Goal: Task Accomplishment & Management: Manage account settings

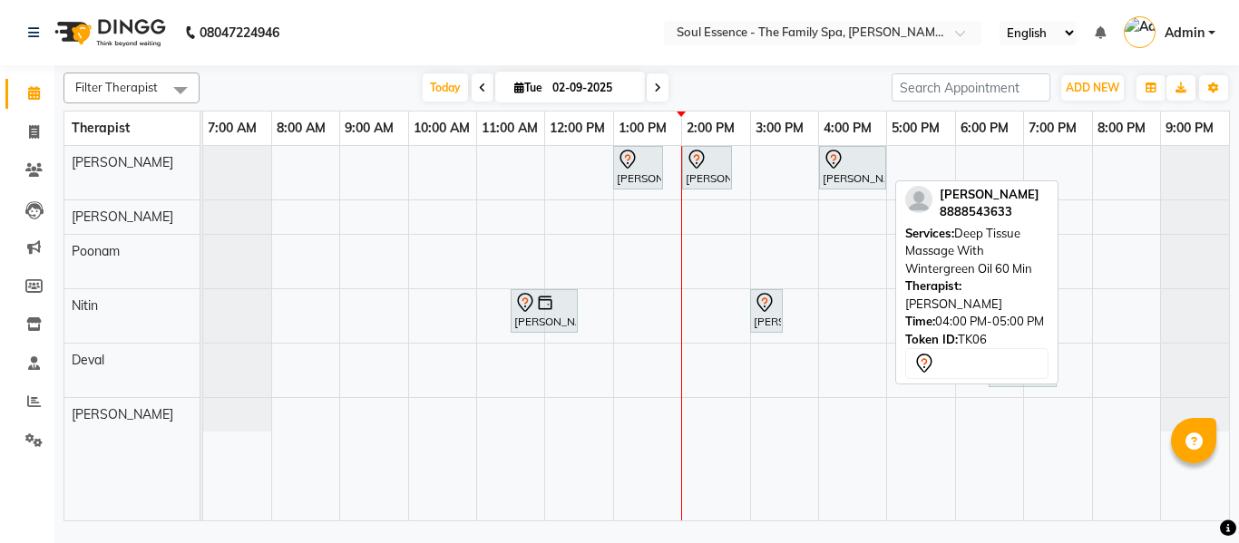
click at [841, 163] on icon at bounding box center [834, 160] width 22 height 22
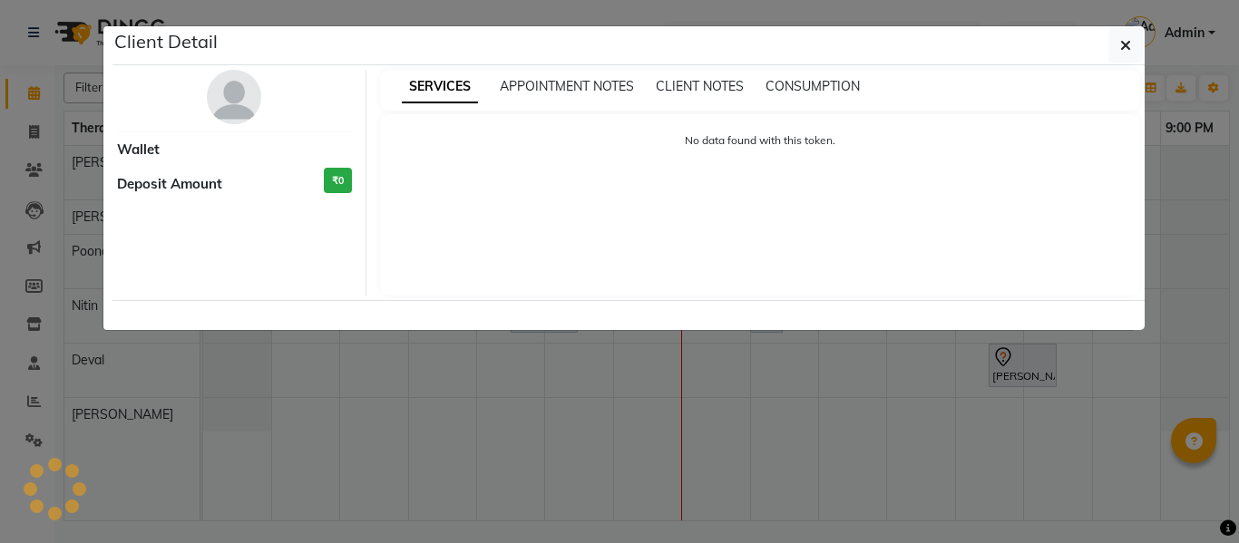
select select "7"
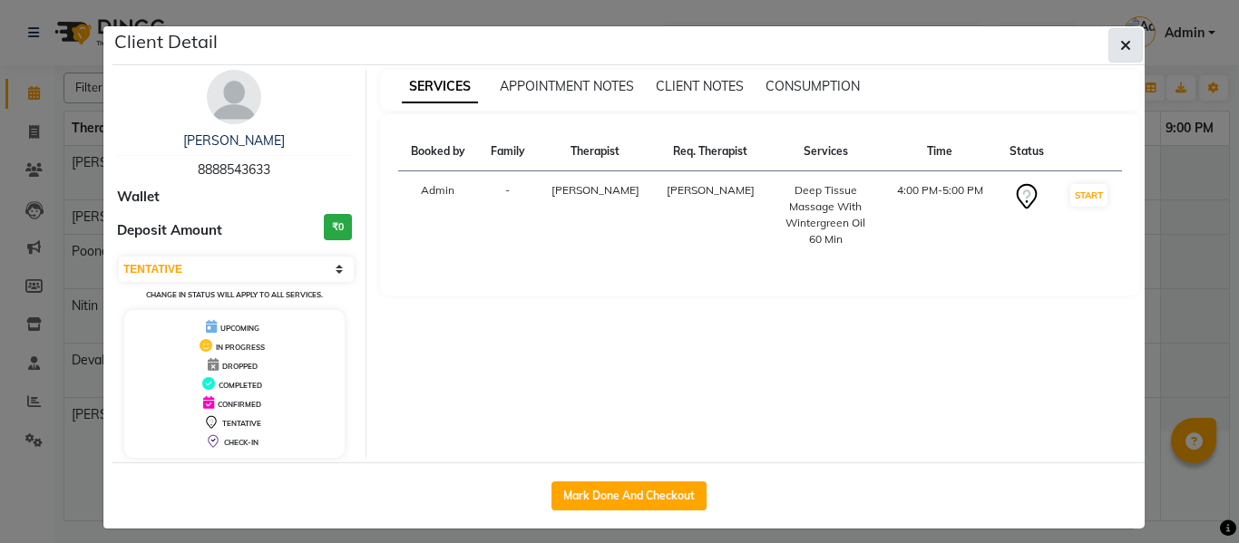
click at [1122, 40] on icon "button" at bounding box center [1125, 45] width 11 height 15
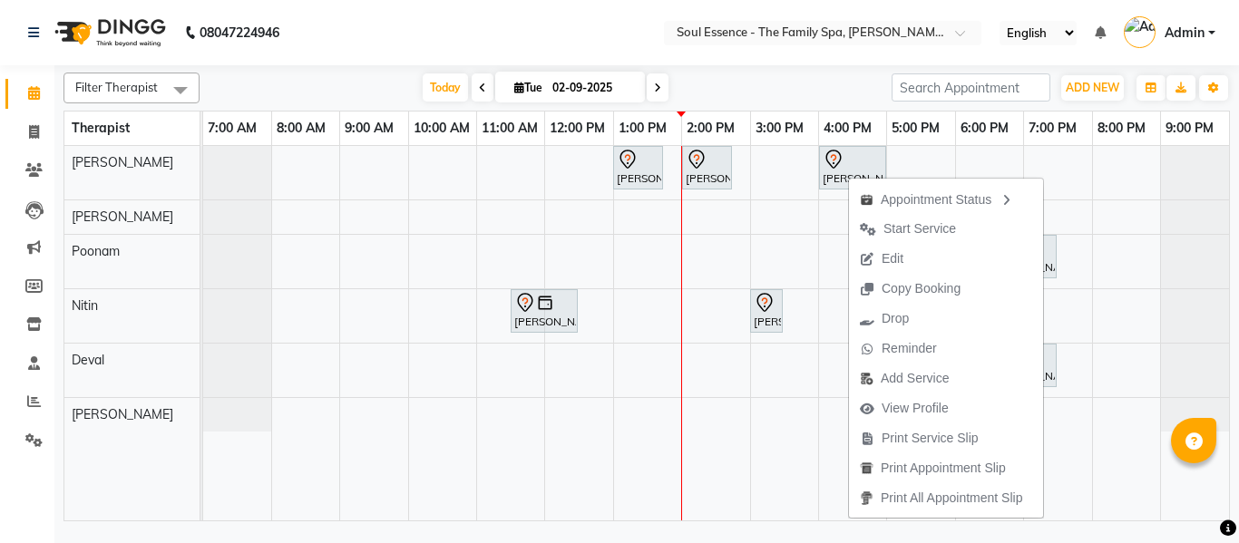
drag, startPoint x: 890, startPoint y: 255, endPoint x: 637, endPoint y: 51, distance: 325.1
click at [637, 51] on nav "08047224946 Select Location × Soul Essence - The Family Spa, [PERSON_NAME] Colo…" at bounding box center [619, 32] width 1239 height 65
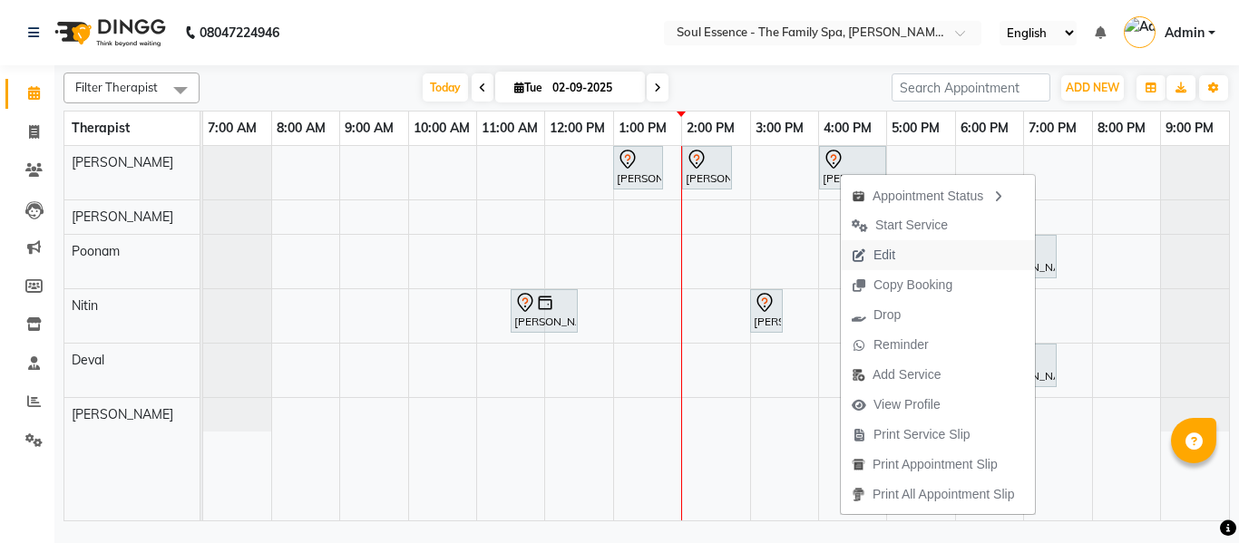
click at [889, 263] on span "Edit" at bounding box center [885, 255] width 22 height 19
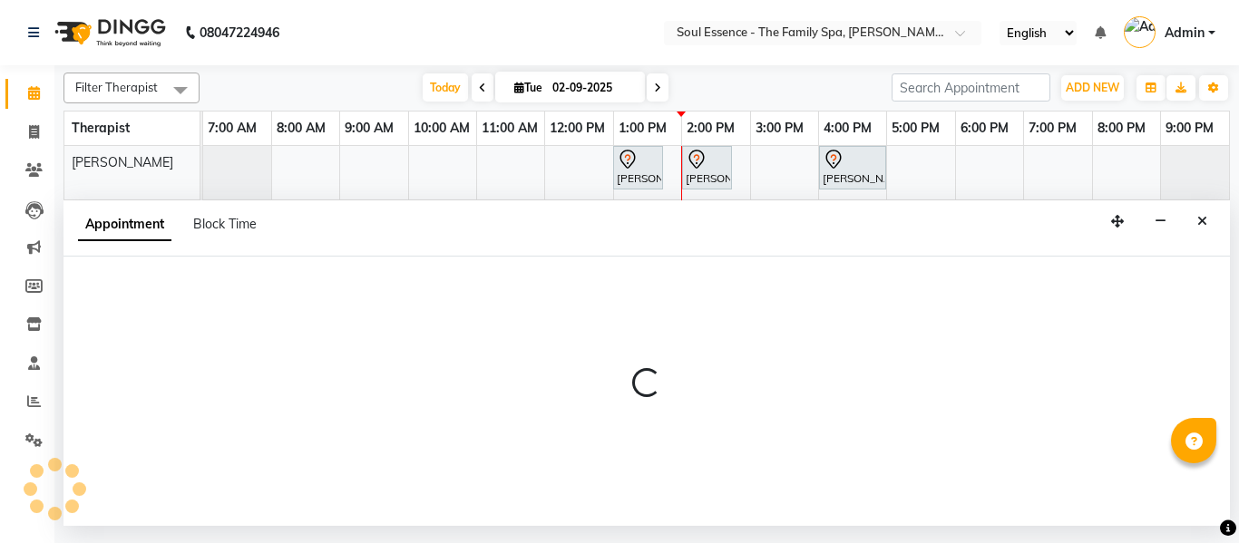
select select "tentative"
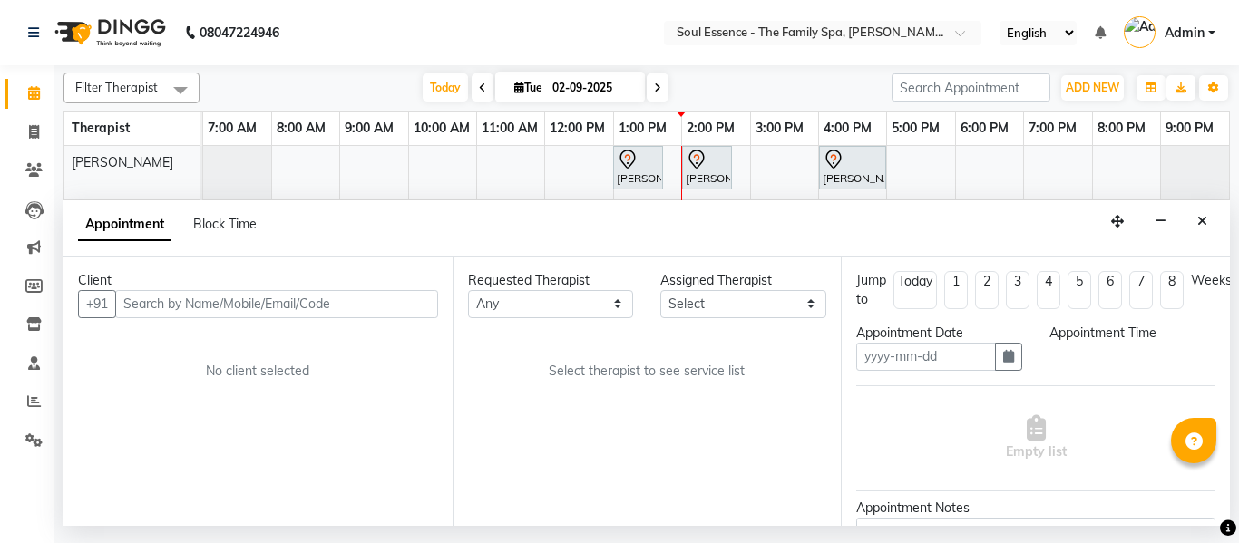
type input "02-09-2025"
select select "960"
select select "64215"
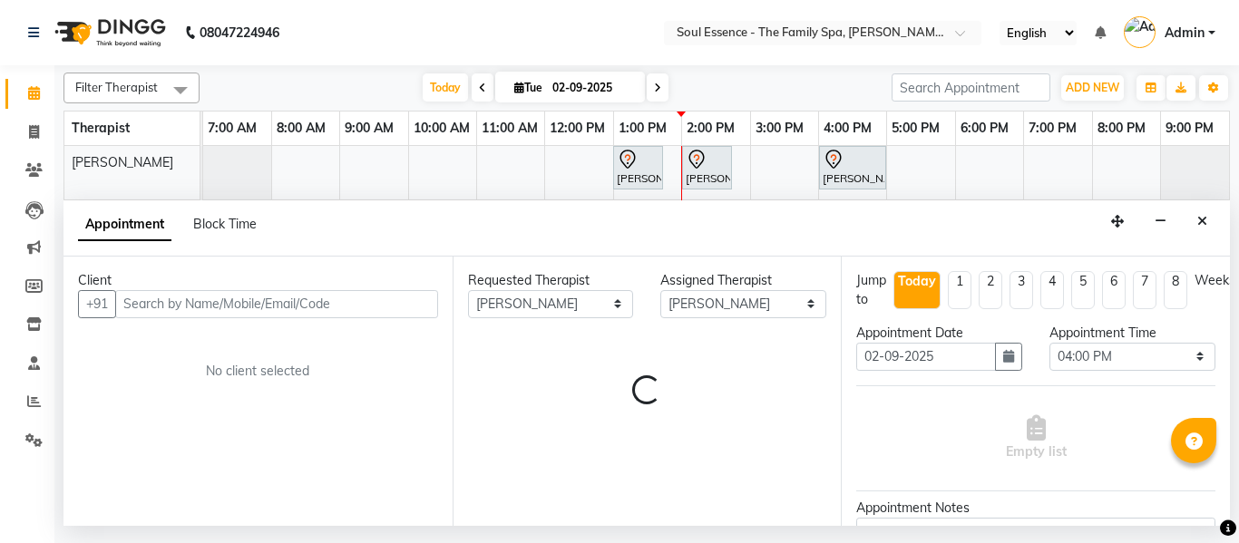
select select "1188"
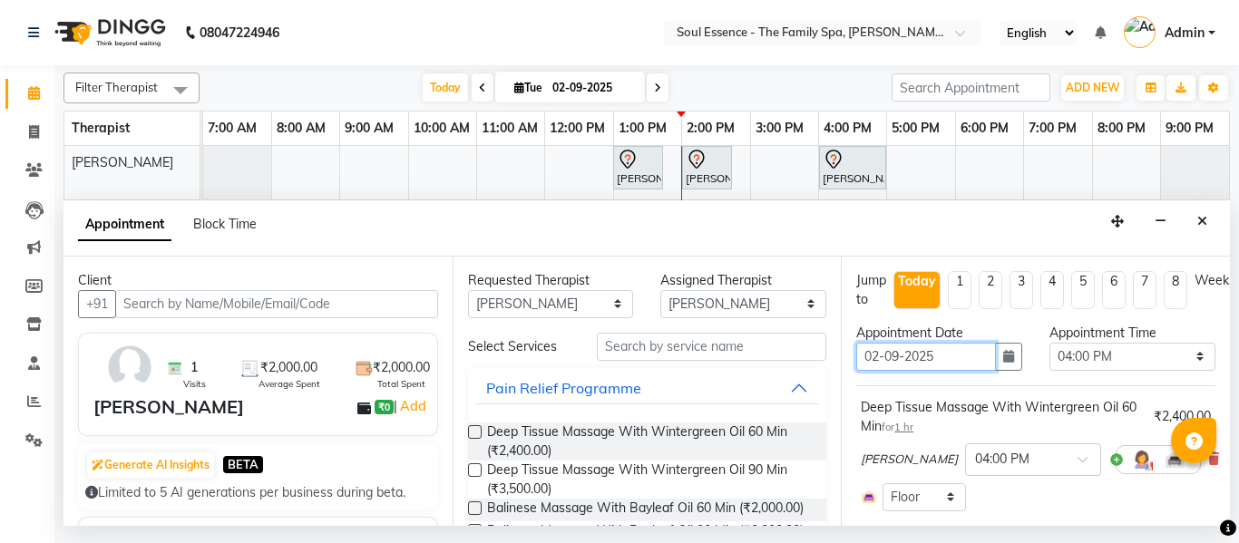
click at [875, 356] on input "02-09-2025" at bounding box center [926, 357] width 140 height 28
type input "0-09-2025"
type input "[DATE]"
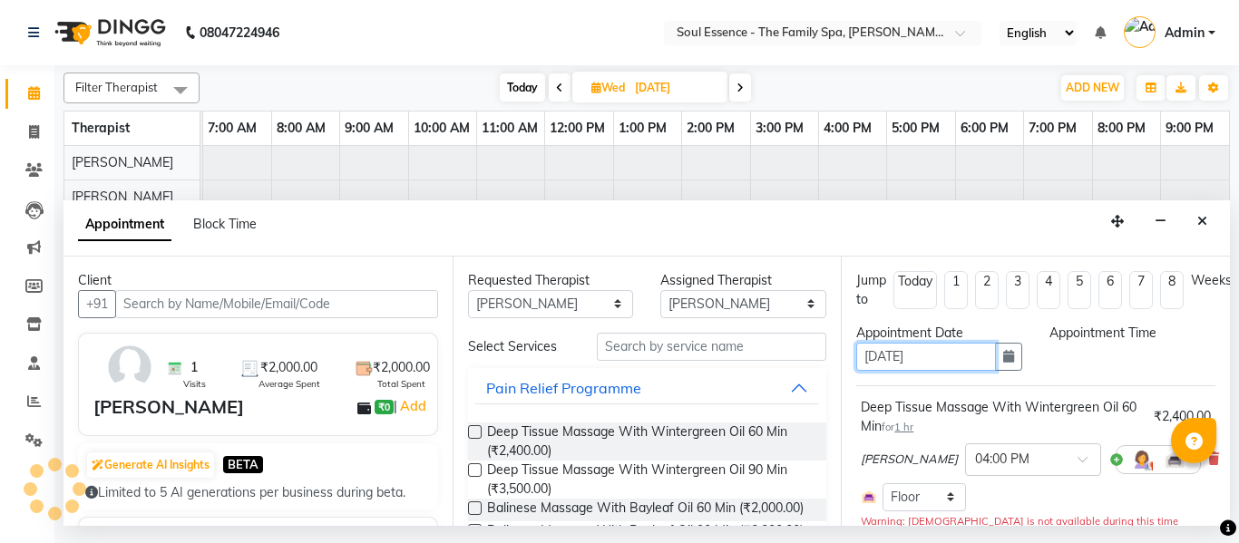
select select "960"
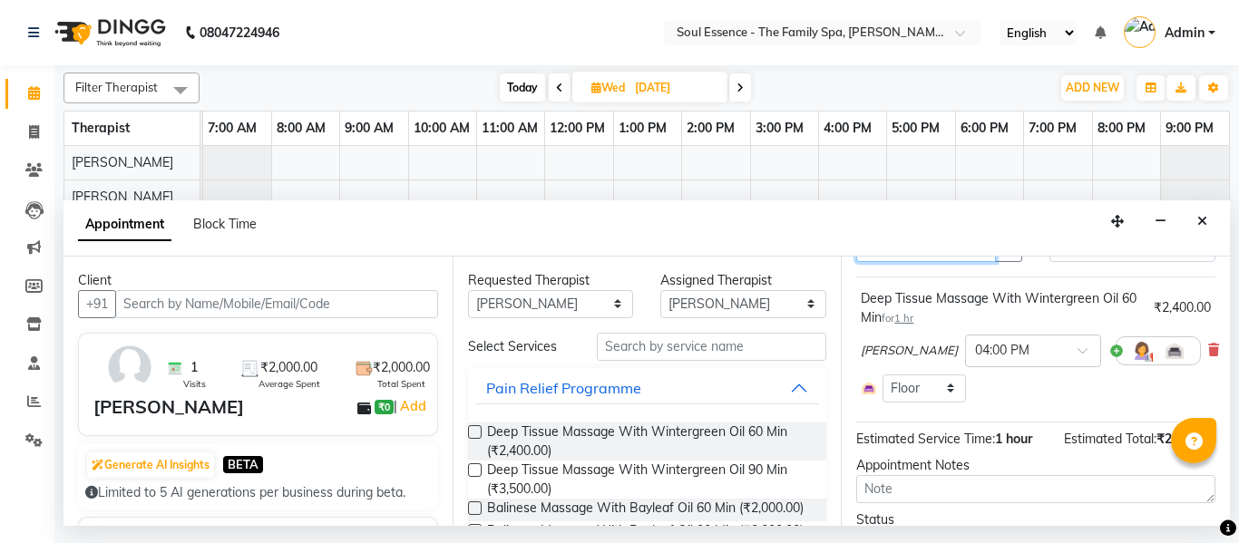
scroll to position [216, 0]
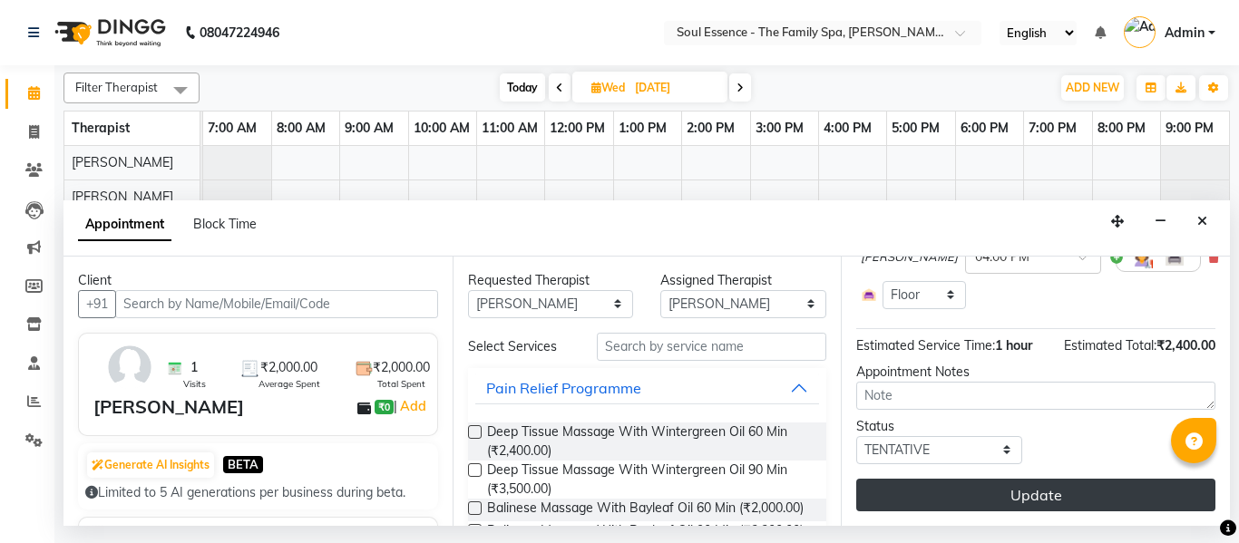
type input "[DATE]"
click at [1015, 484] on button "Update" at bounding box center [1035, 495] width 359 height 33
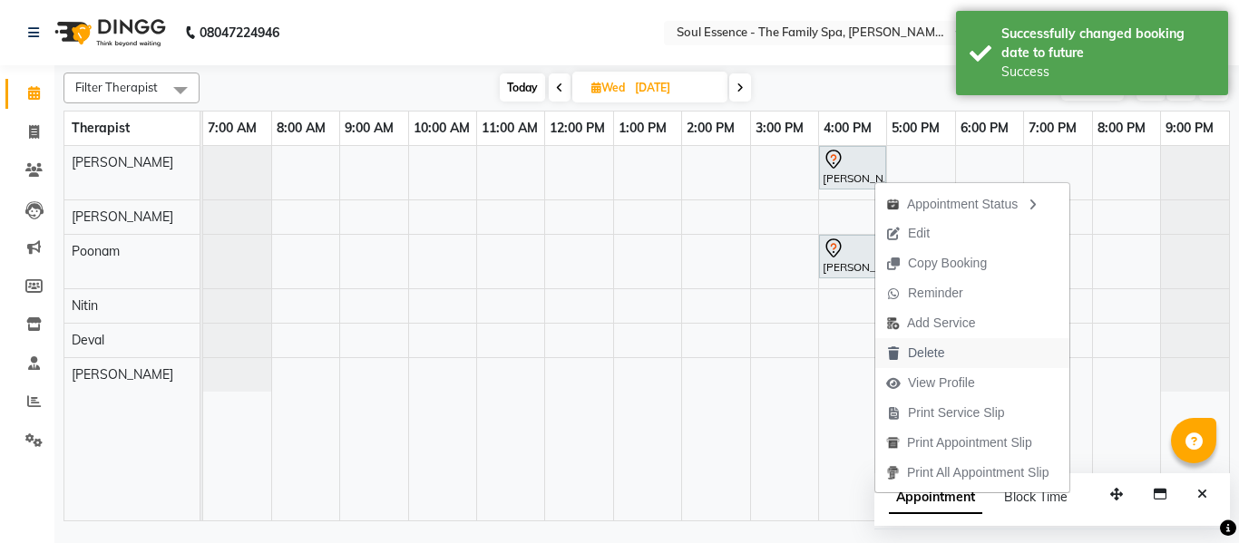
click at [951, 345] on span "Delete" at bounding box center [915, 353] width 80 height 30
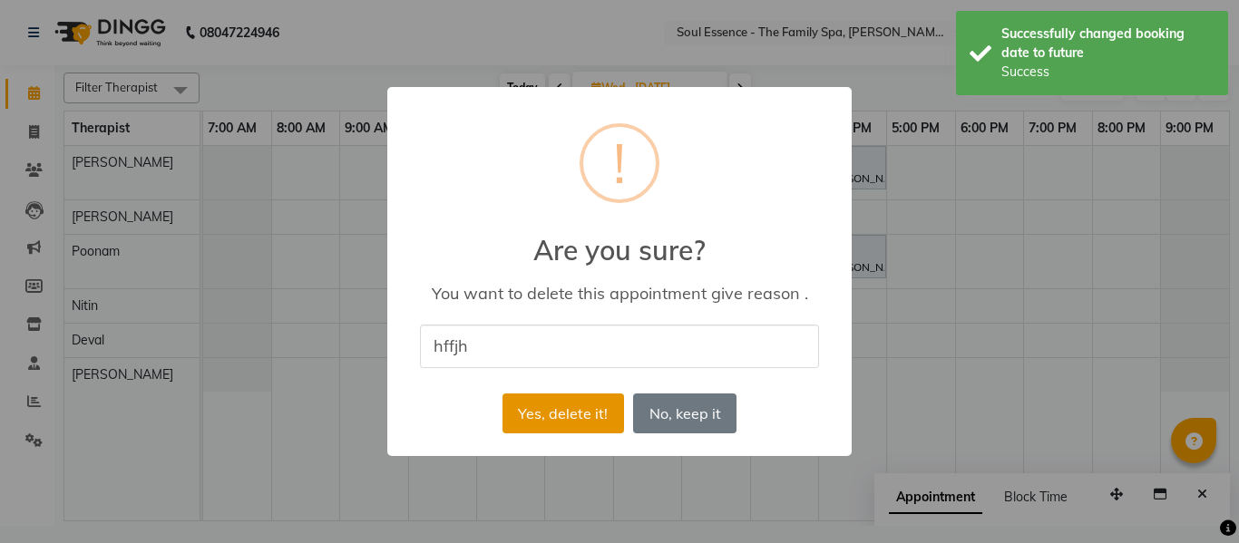
type input "hffjh"
click at [578, 420] on button "Yes, delete it!" at bounding box center [564, 414] width 122 height 40
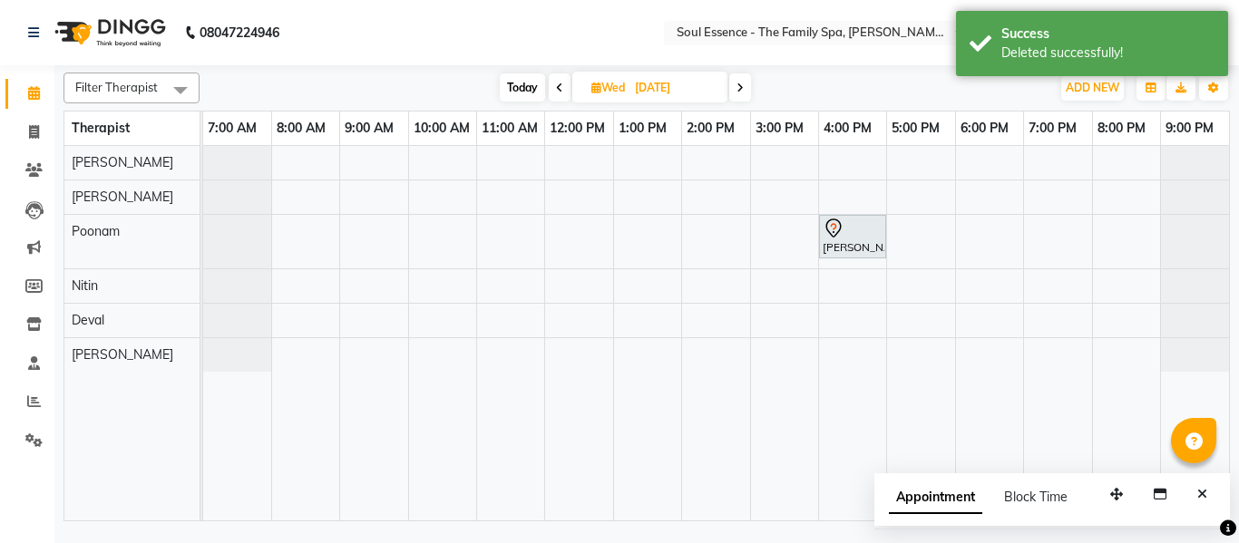
click at [549, 93] on span at bounding box center [560, 87] width 22 height 28
type input "02-09-2025"
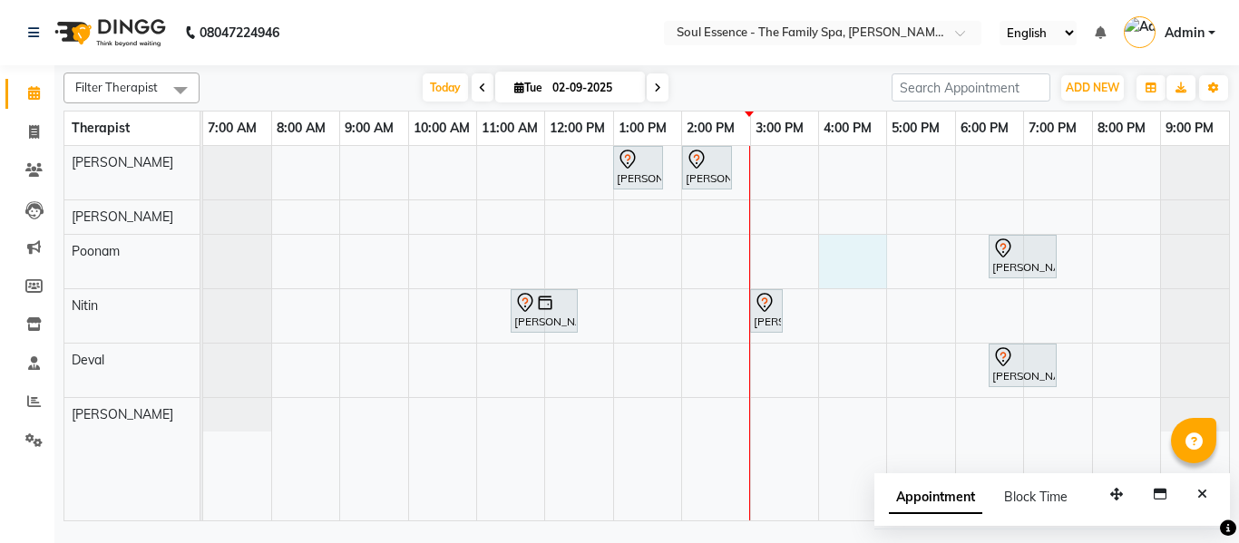
click at [853, 243] on div "[PERSON_NAME], TK03, 01:00 PM-01:45 PM, Shirodhara 45 Min [PERSON_NAME], TK04, …" at bounding box center [716, 333] width 1026 height 375
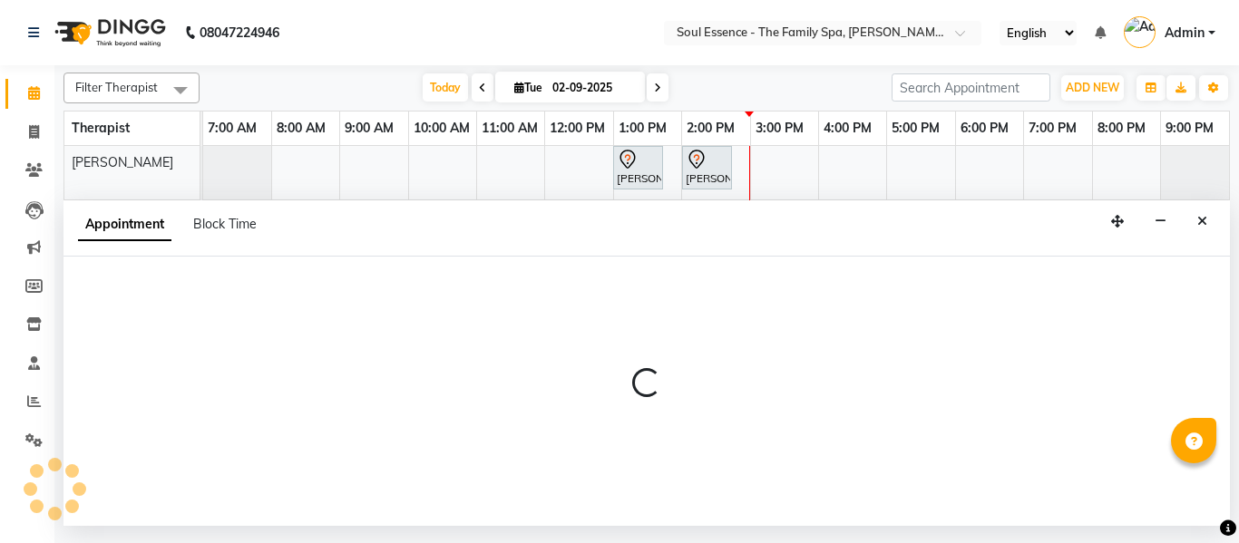
select select "45892"
select select "960"
select select "tentative"
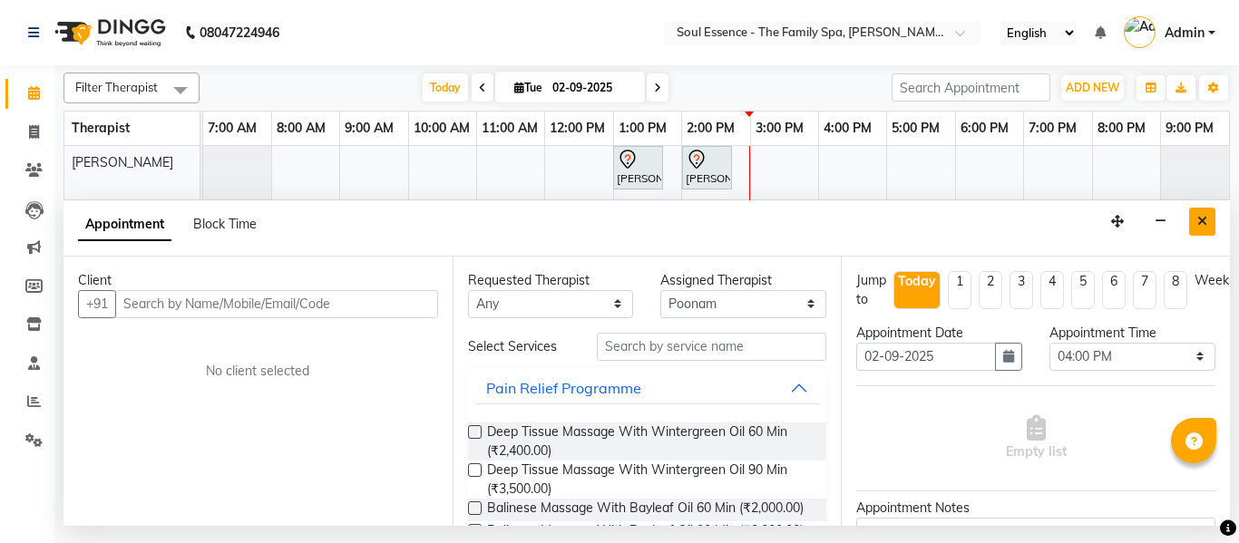
click at [1205, 225] on icon "Close" at bounding box center [1202, 221] width 10 height 13
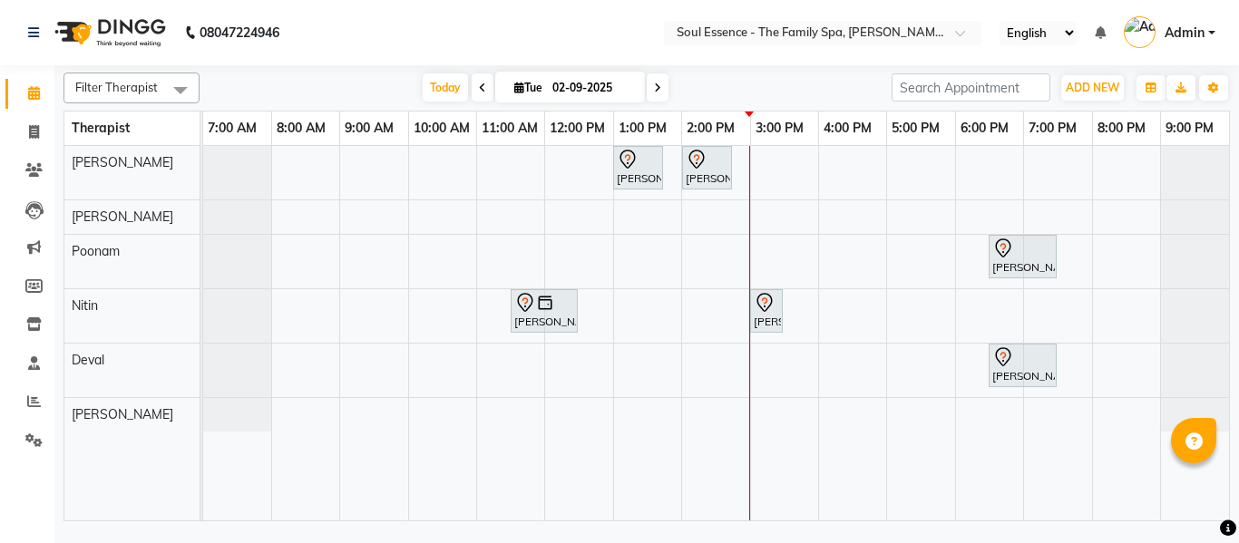
click at [326, 493] on td at bounding box center [305, 333] width 68 height 375
click at [654, 94] on span at bounding box center [658, 87] width 22 height 28
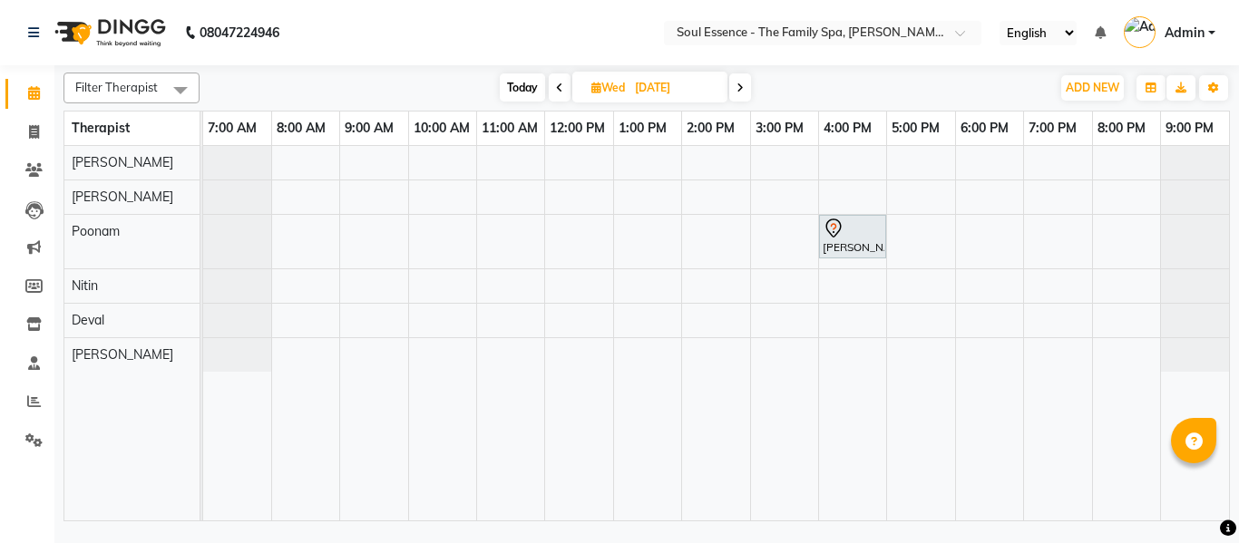
click at [563, 83] on span at bounding box center [560, 87] width 22 height 28
type input "02-09-2025"
